Goal: Find specific page/section: Find specific page/section

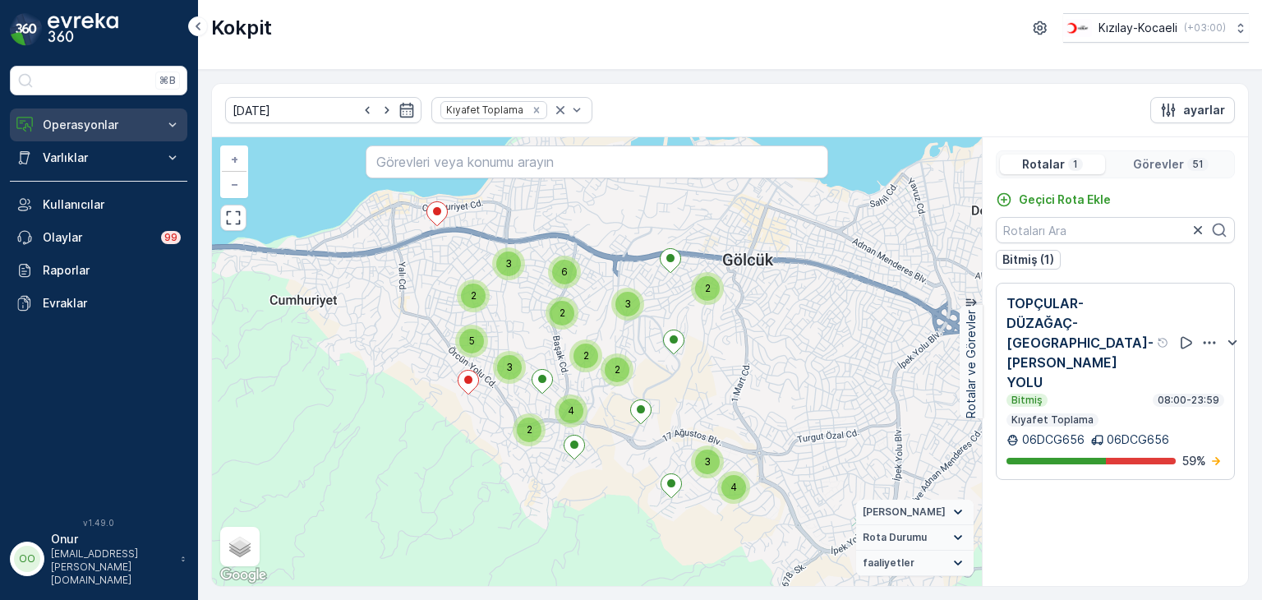
click at [70, 128] on p "Operasyonlar" at bounding box center [99, 125] width 112 height 16
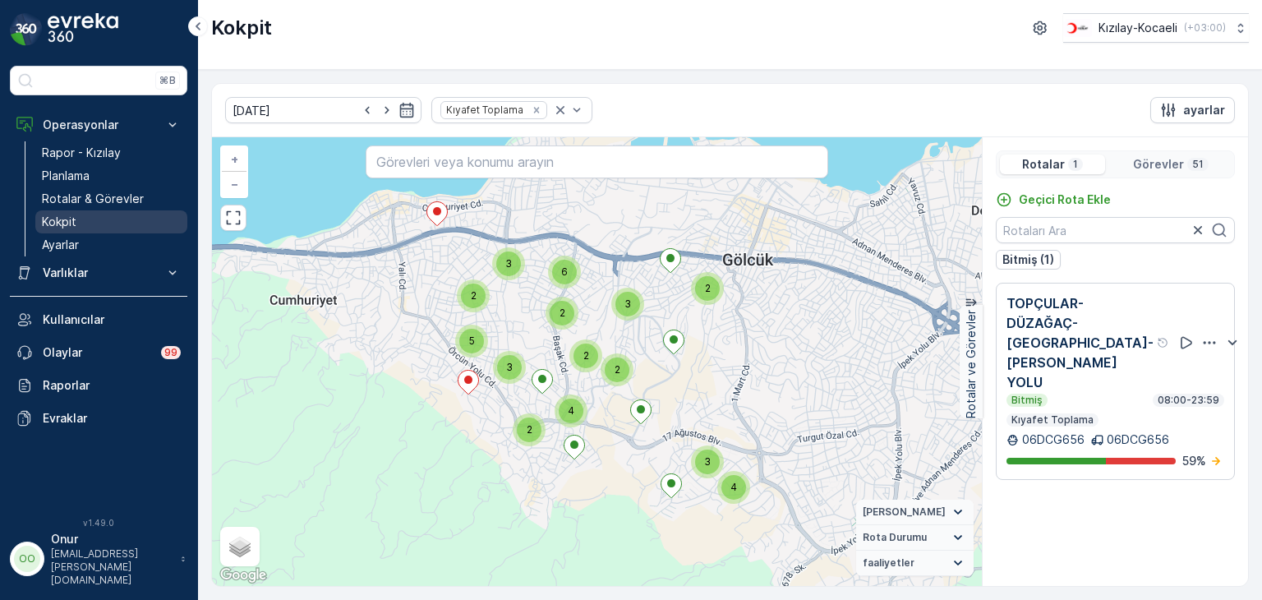
click at [65, 218] on p "Kokpit" at bounding box center [59, 222] width 35 height 16
click at [79, 177] on p "Planlama" at bounding box center [66, 176] width 48 height 16
